Goal: Find specific page/section: Find specific page/section

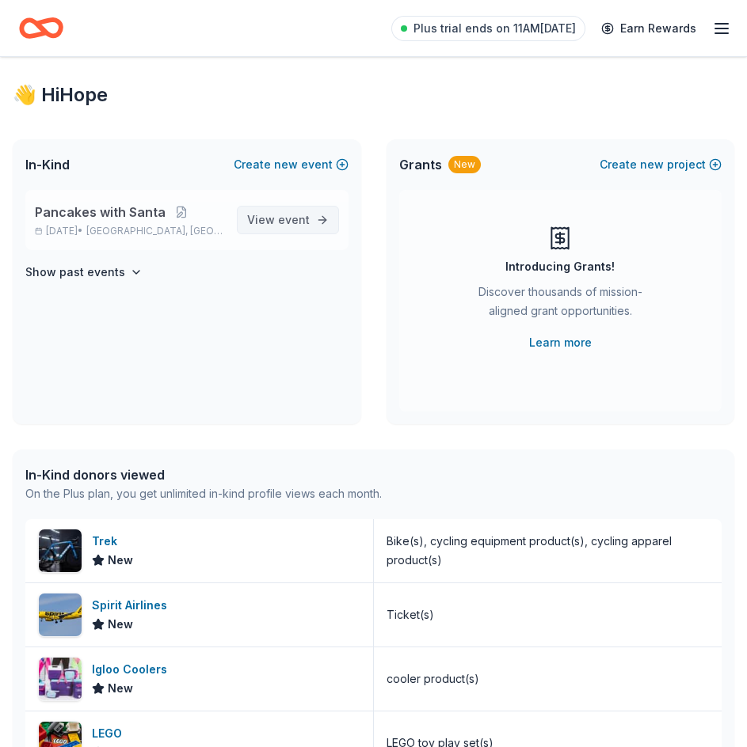
click at [296, 218] on span "event" at bounding box center [294, 219] width 32 height 13
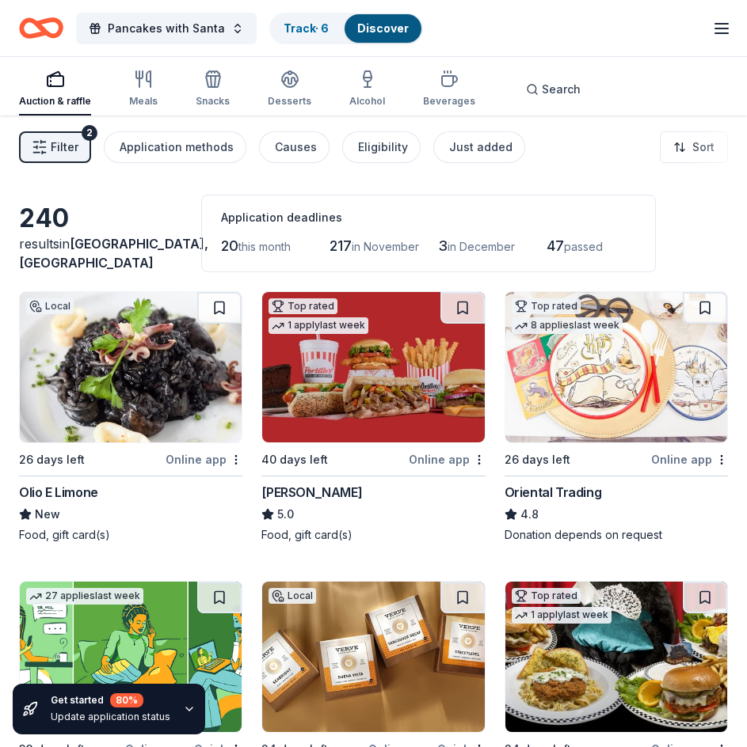
click at [546, 142] on div "Filter 2 Application methods Causes Eligibility Just added Sort" at bounding box center [373, 147] width 747 height 63
